Goal: Information Seeking & Learning: Learn about a topic

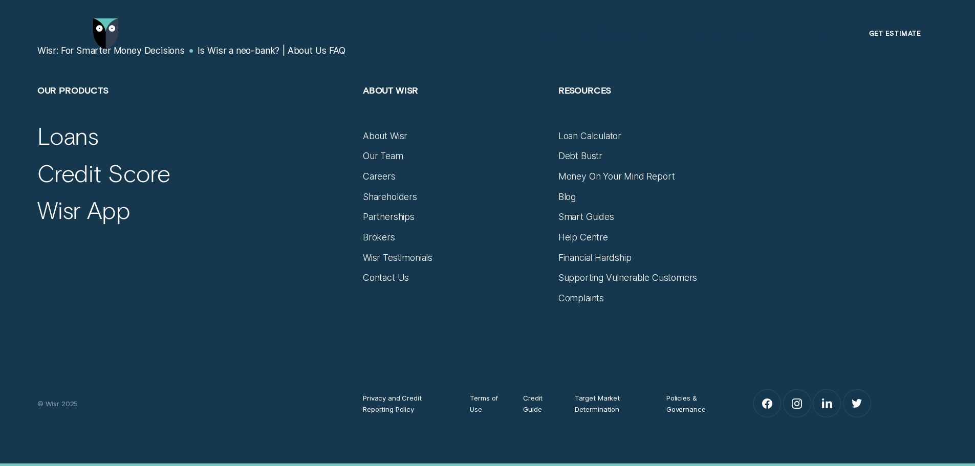
click at [82, 136] on div "Loans" at bounding box center [67, 135] width 61 height 29
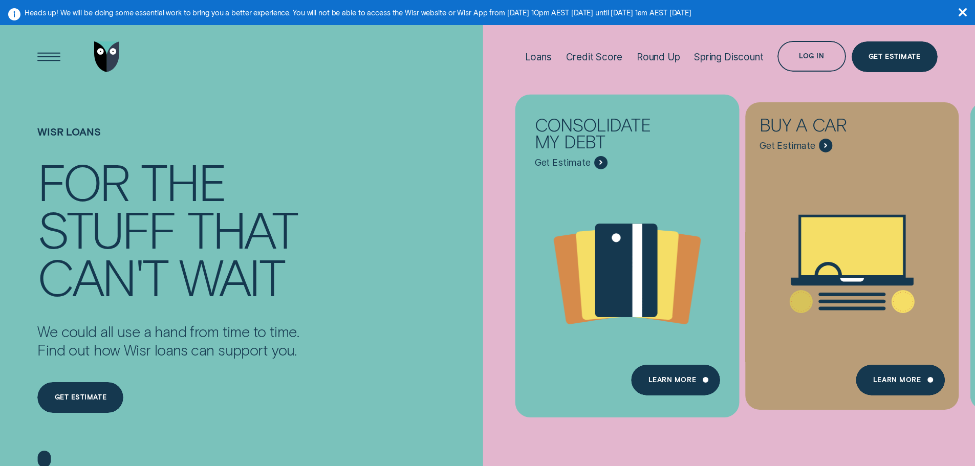
scroll to position [51, 0]
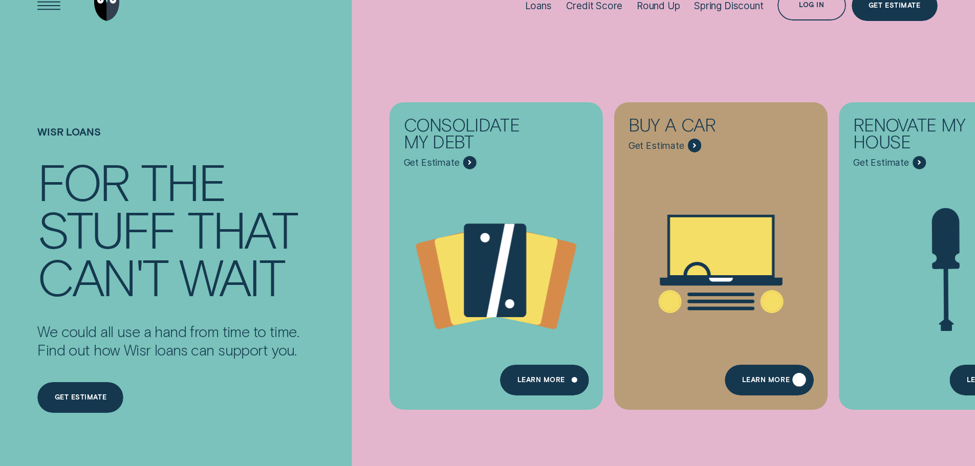
click at [751, 383] on div "Learn More" at bounding box center [766, 382] width 48 height 6
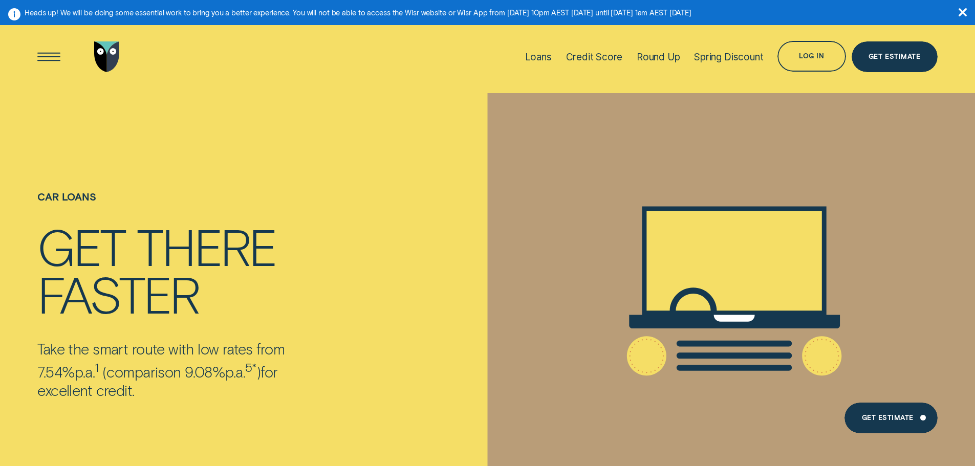
scroll to position [51, 0]
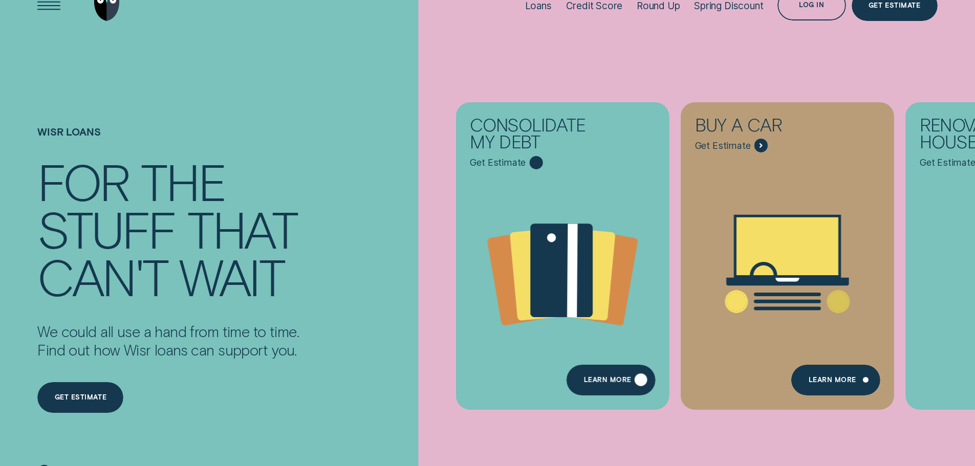
click at [593, 382] on div "Learn more" at bounding box center [607, 382] width 48 height 6
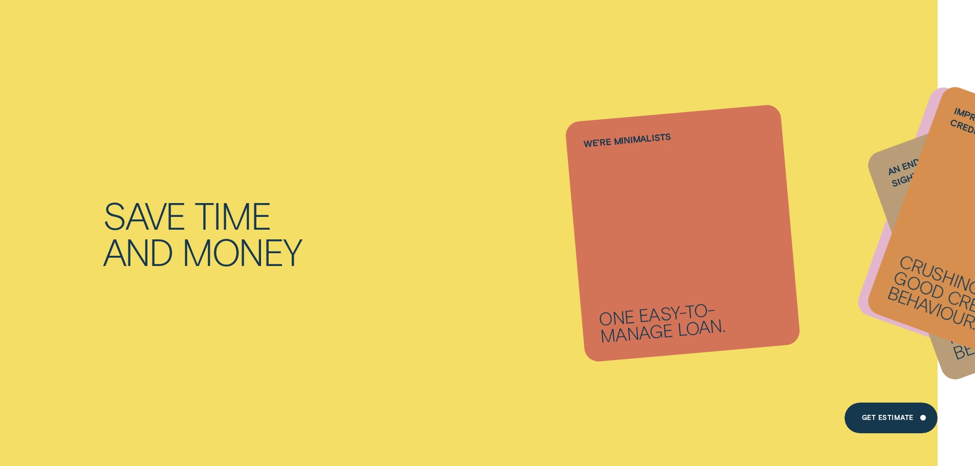
scroll to position [768, 0]
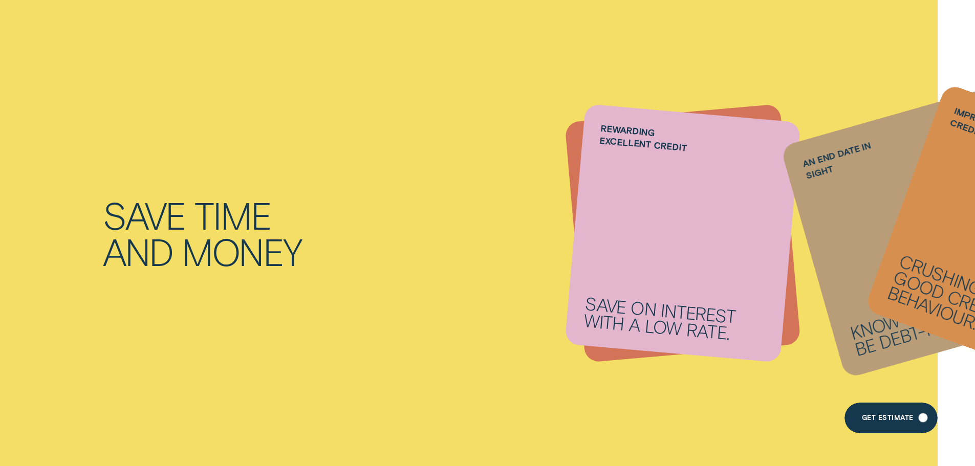
drag, startPoint x: 889, startPoint y: 413, endPoint x: 883, endPoint y: 413, distance: 6.1
click at [889, 413] on div "Get Estimate" at bounding box center [891, 418] width 93 height 31
